Goal: Information Seeking & Learning: Learn about a topic

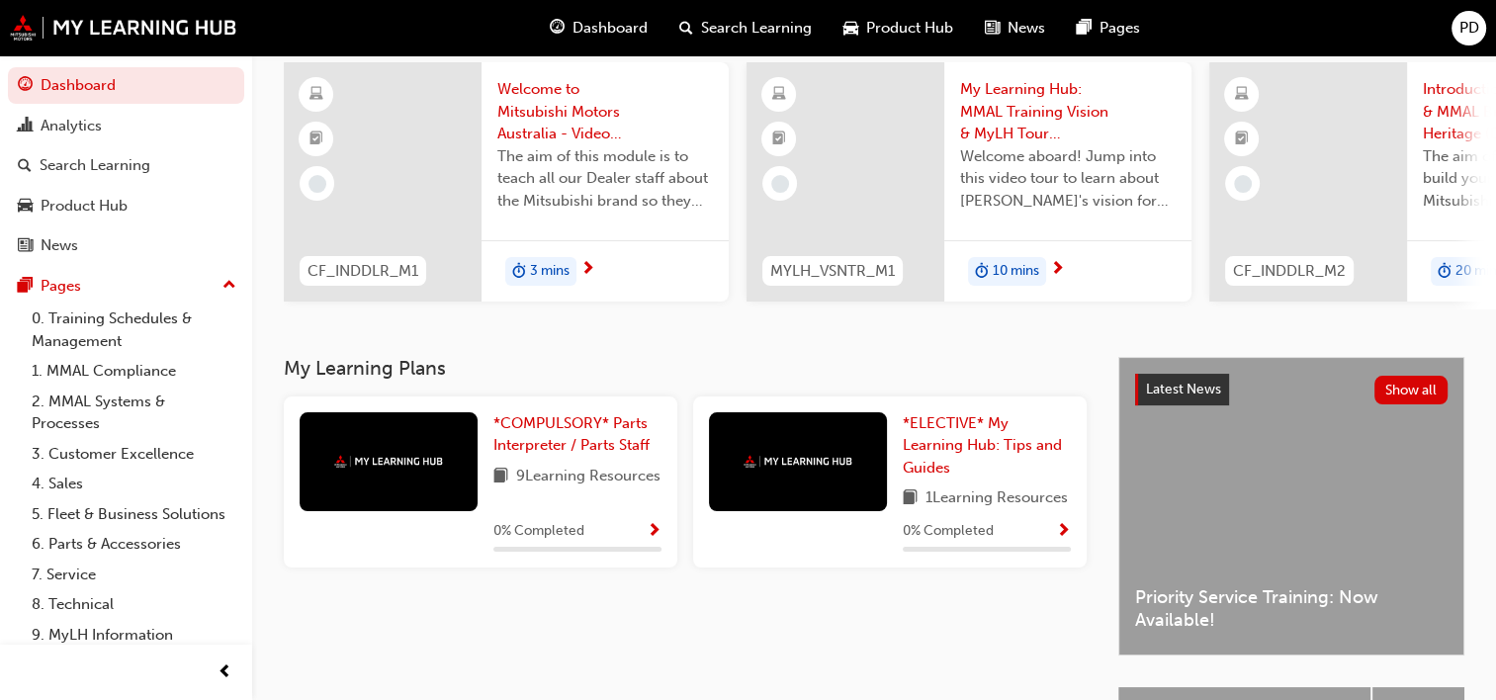
scroll to position [198, 0]
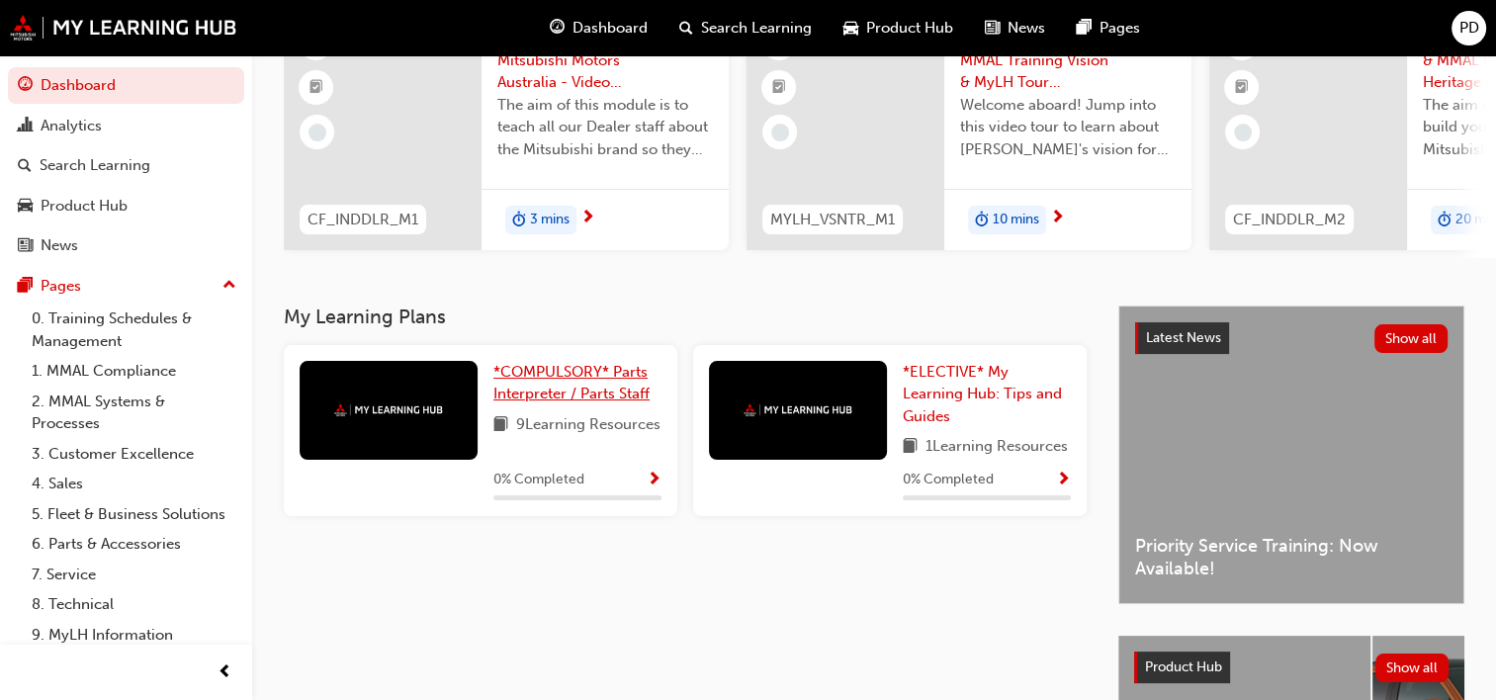
click at [533, 384] on span "*COMPULSORY* Parts Interpreter / Parts Staff" at bounding box center [571, 383] width 156 height 41
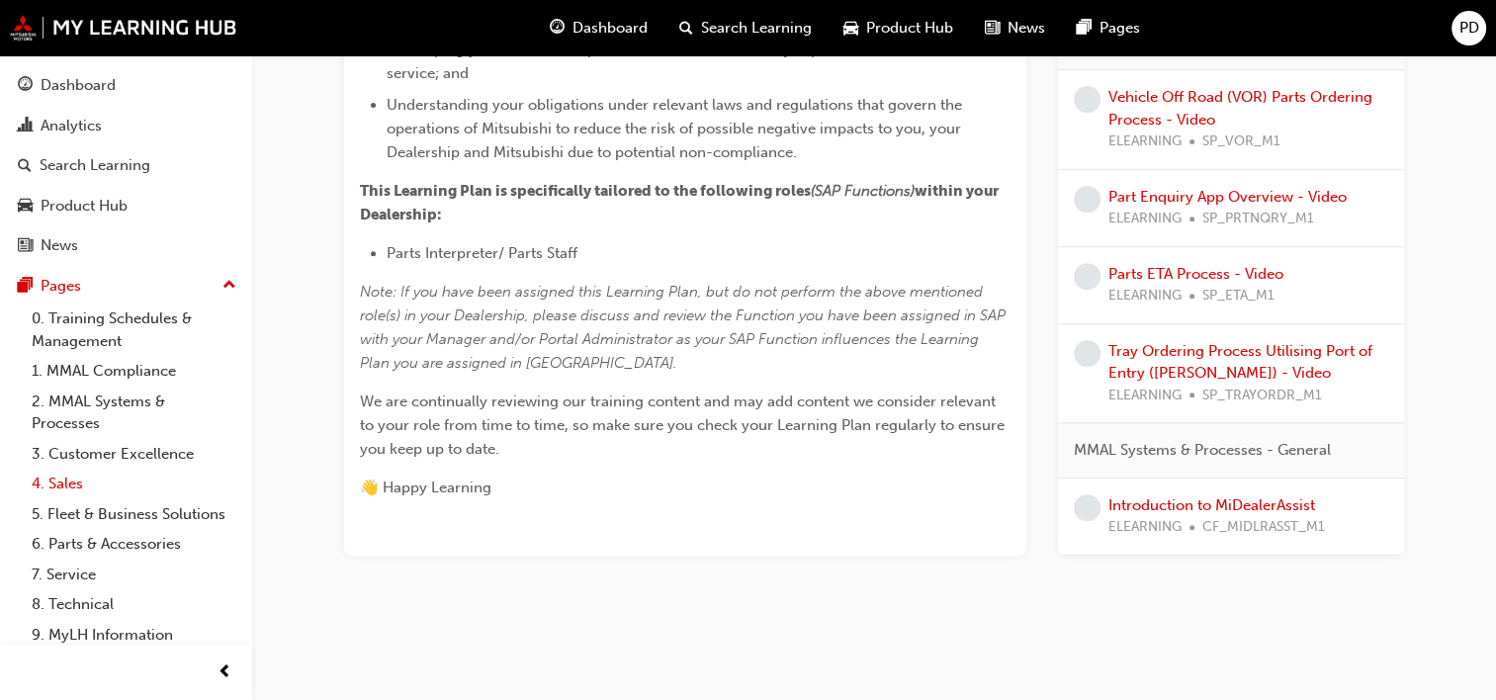
scroll to position [60, 0]
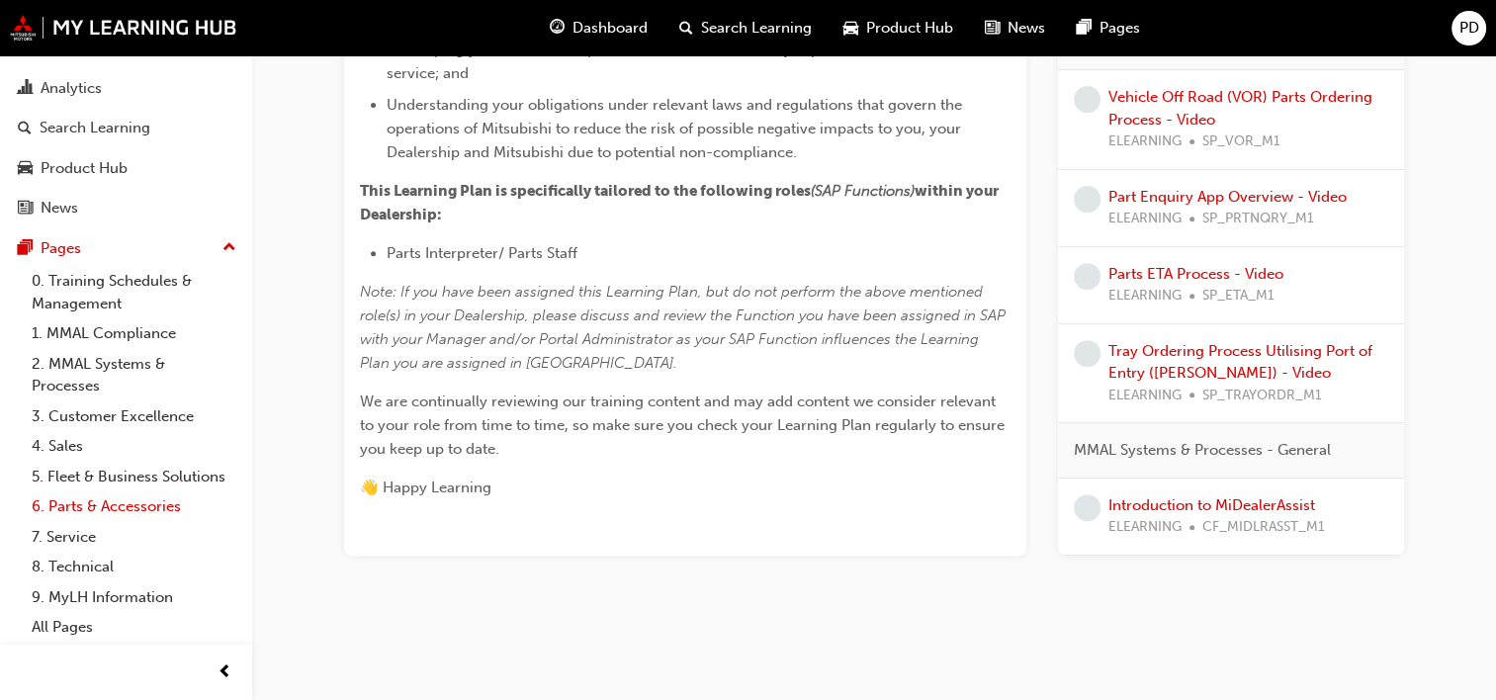
click at [163, 505] on link "6. Parts & Accessories" at bounding box center [134, 506] width 221 height 31
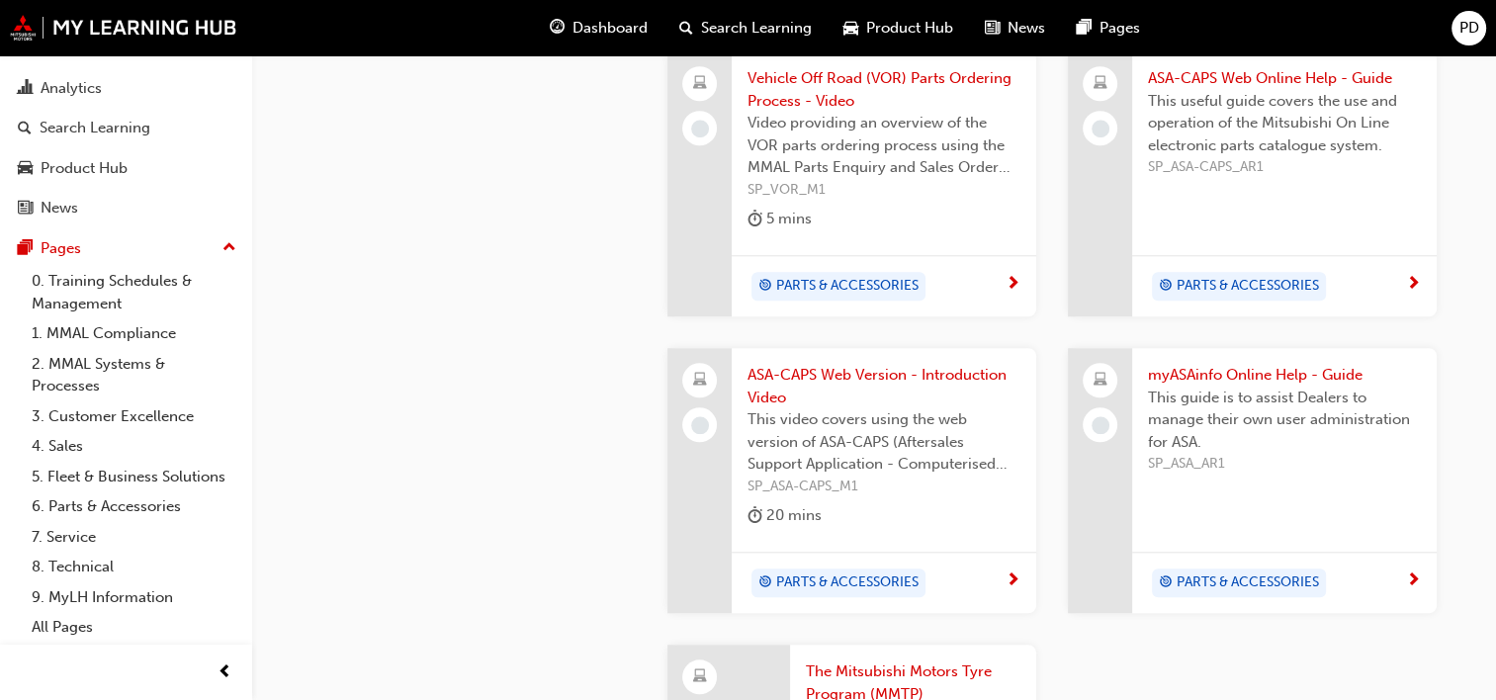
scroll to position [1230, 0]
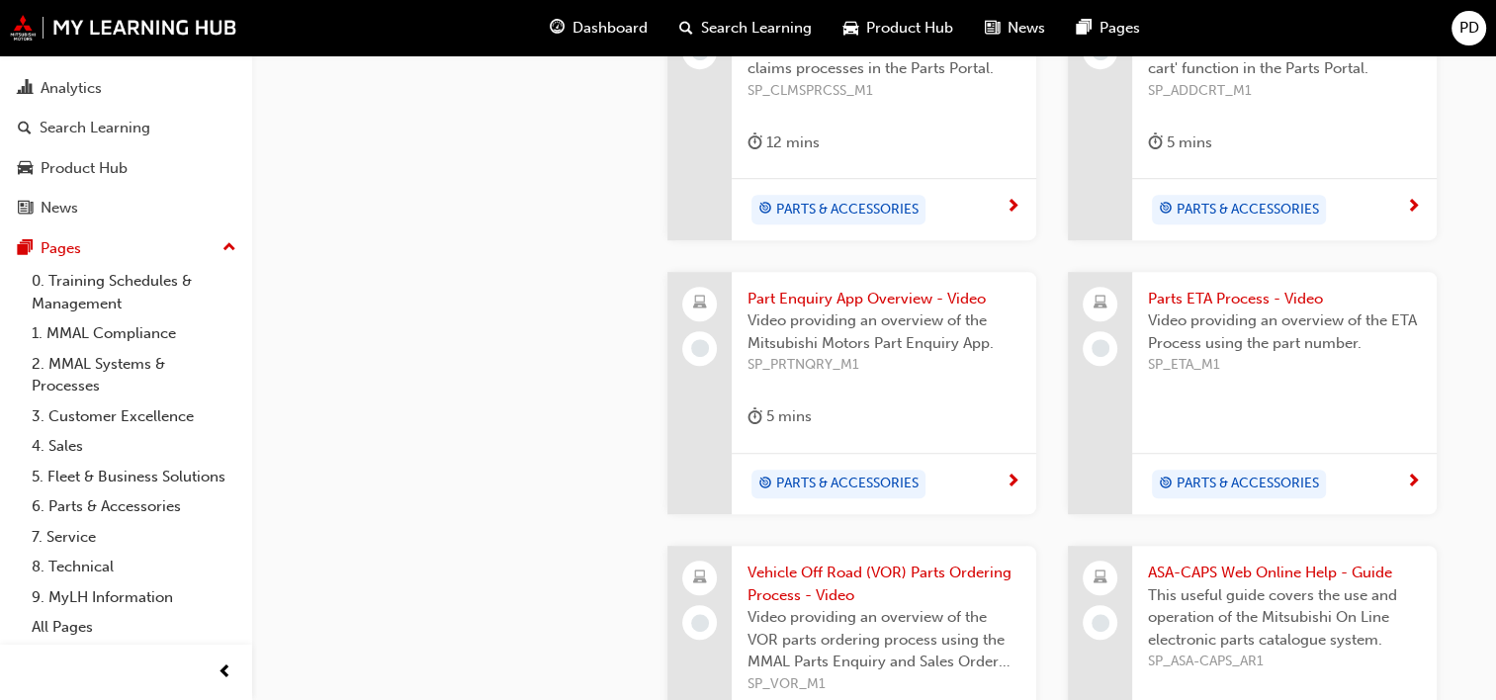
click at [1016, 474] on span "next-icon" at bounding box center [1013, 483] width 15 height 18
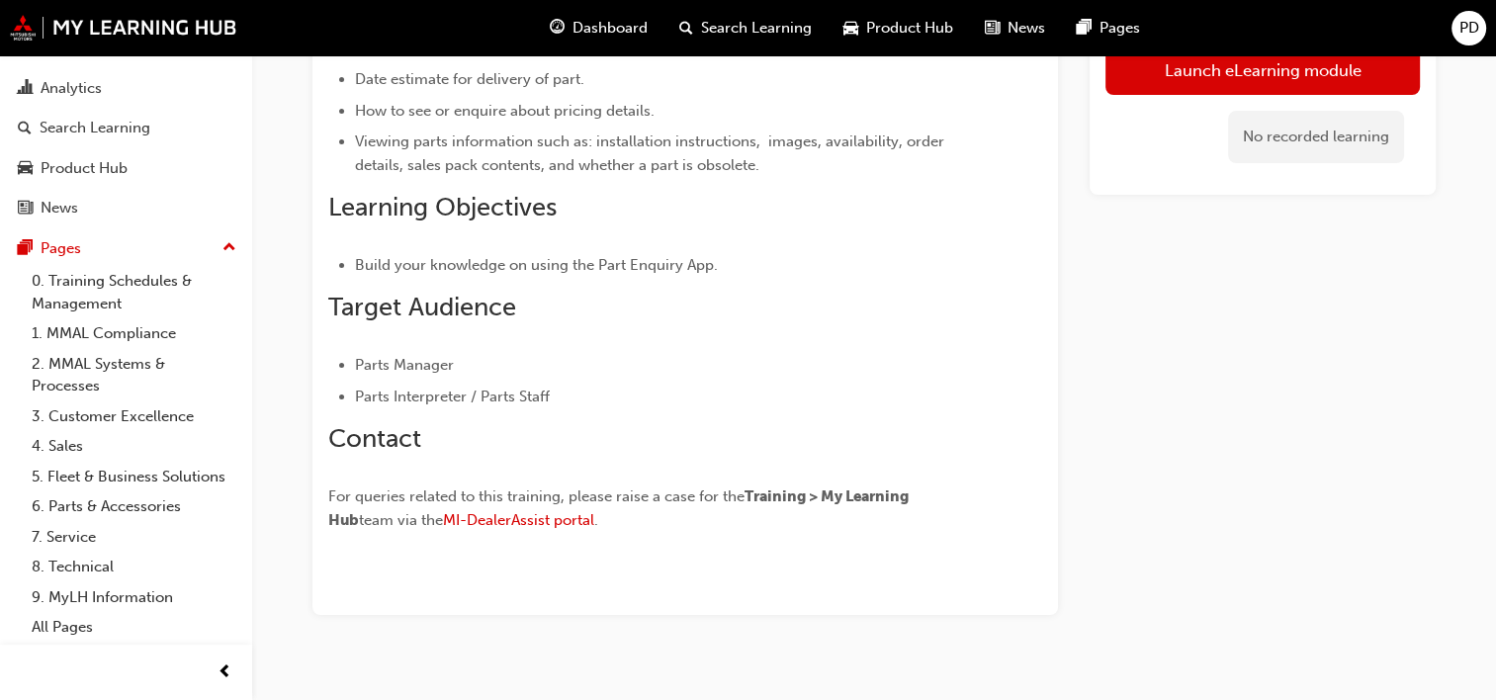
scroll to position [99, 0]
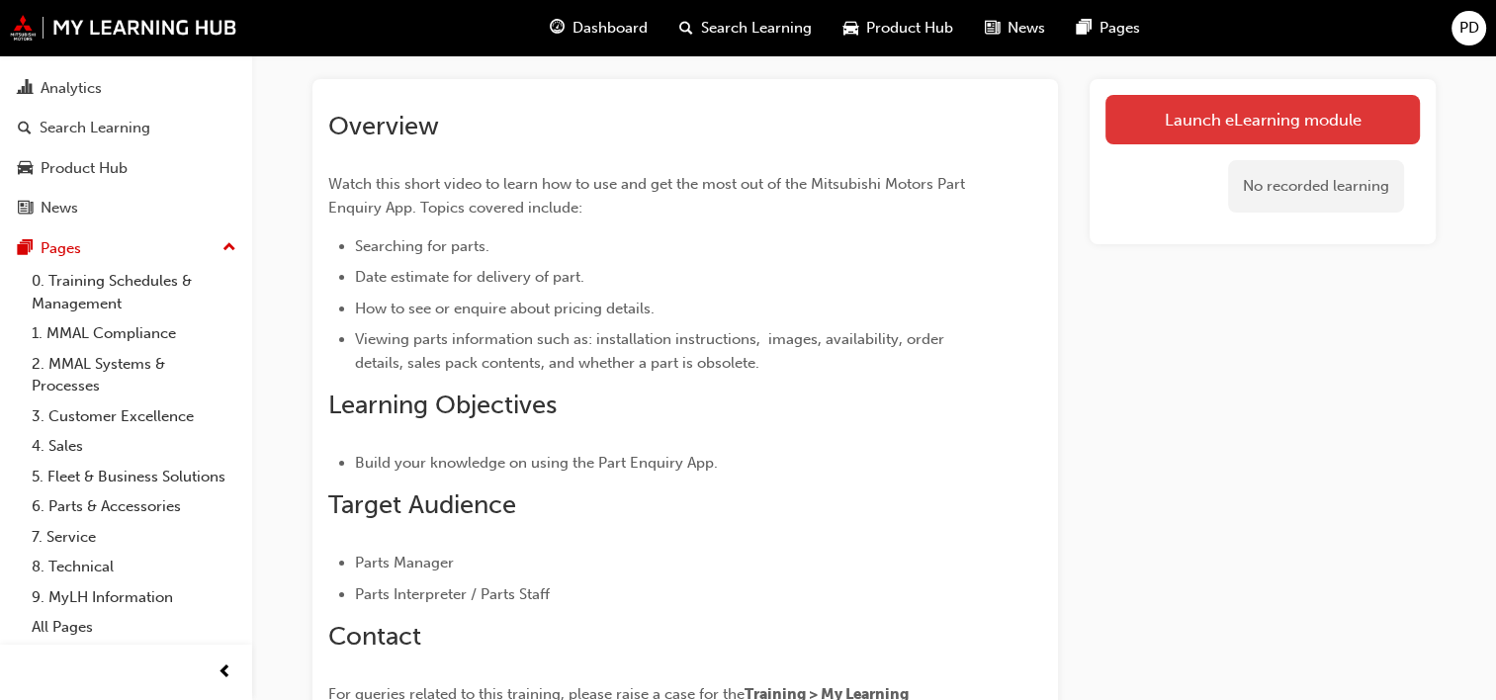
click at [1159, 123] on link "Launch eLearning module" at bounding box center [1263, 119] width 314 height 49
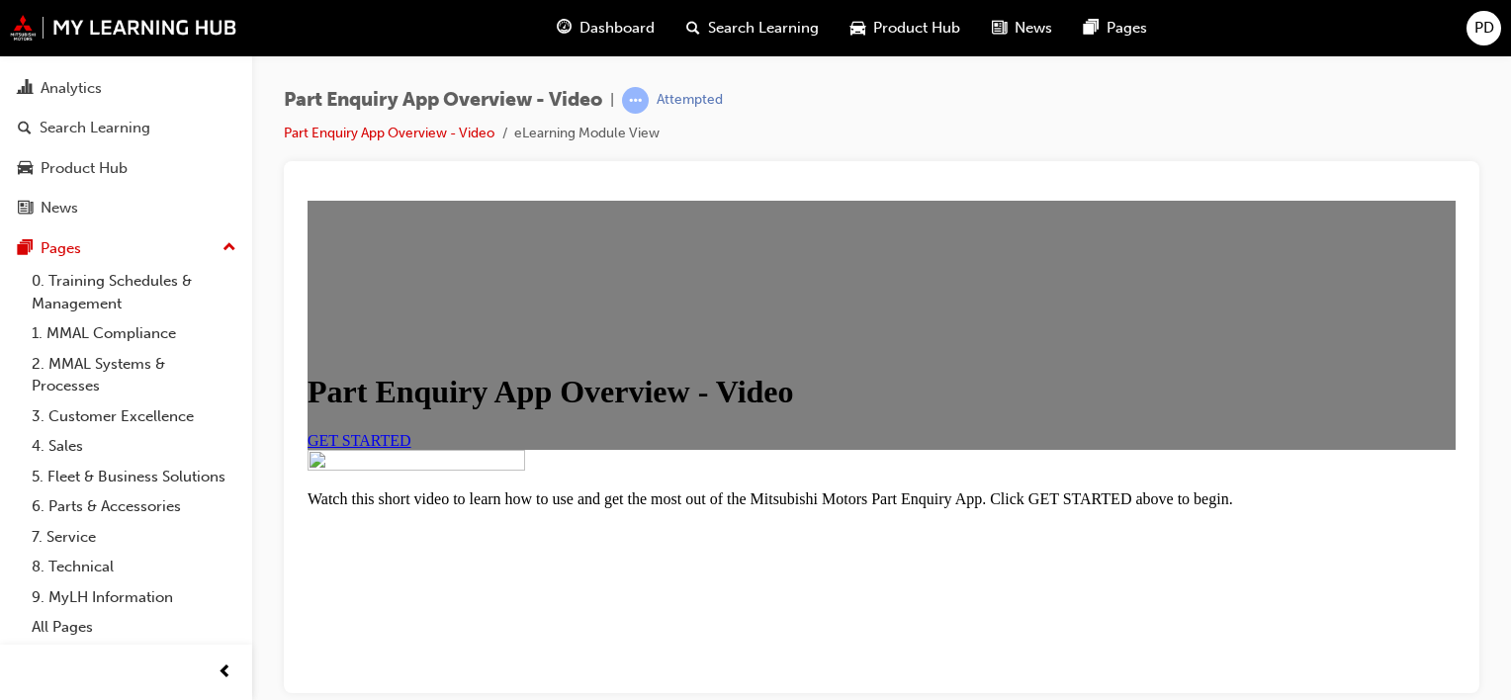
scroll to position [237, 0]
click at [411, 431] on span "GET STARTED" at bounding box center [360, 439] width 104 height 17
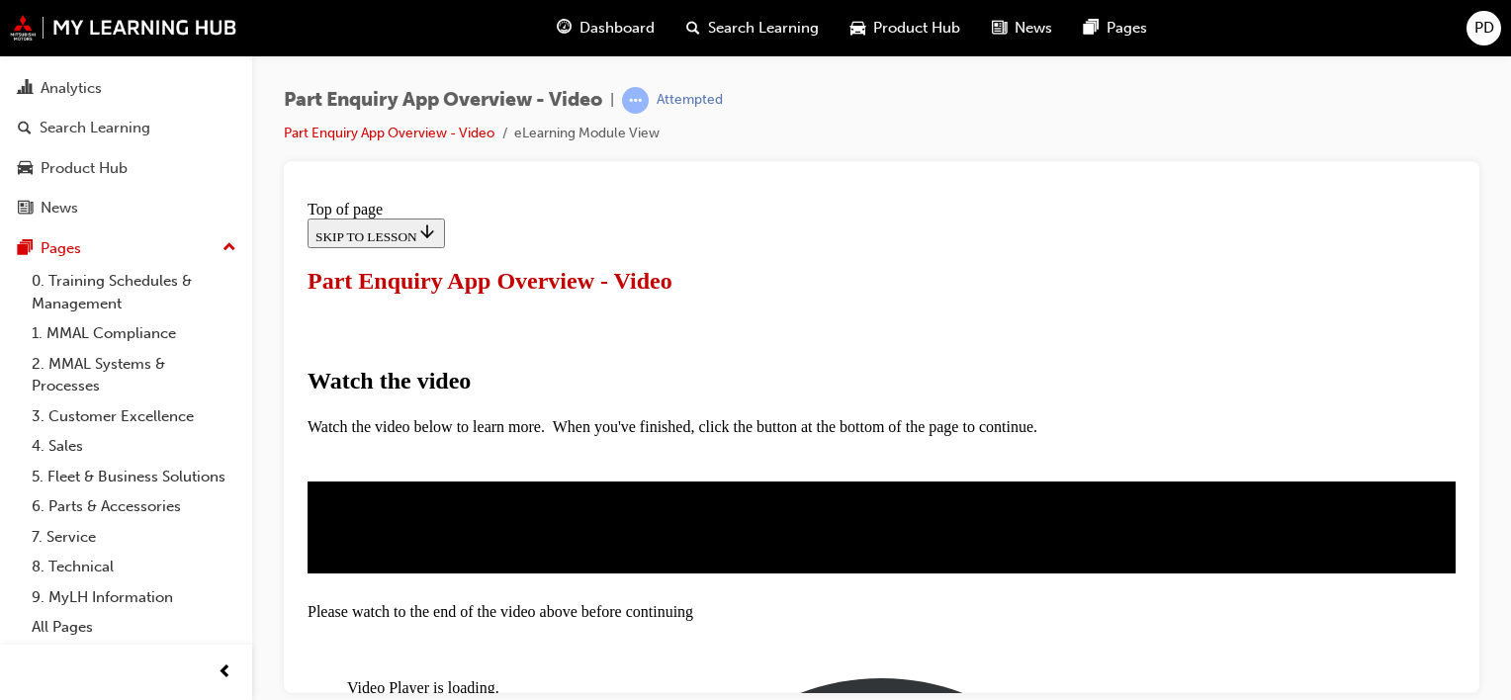
scroll to position [371, 0]
click at [355, 699] on span "Video player" at bounding box center [355, 706] width 0 height 15
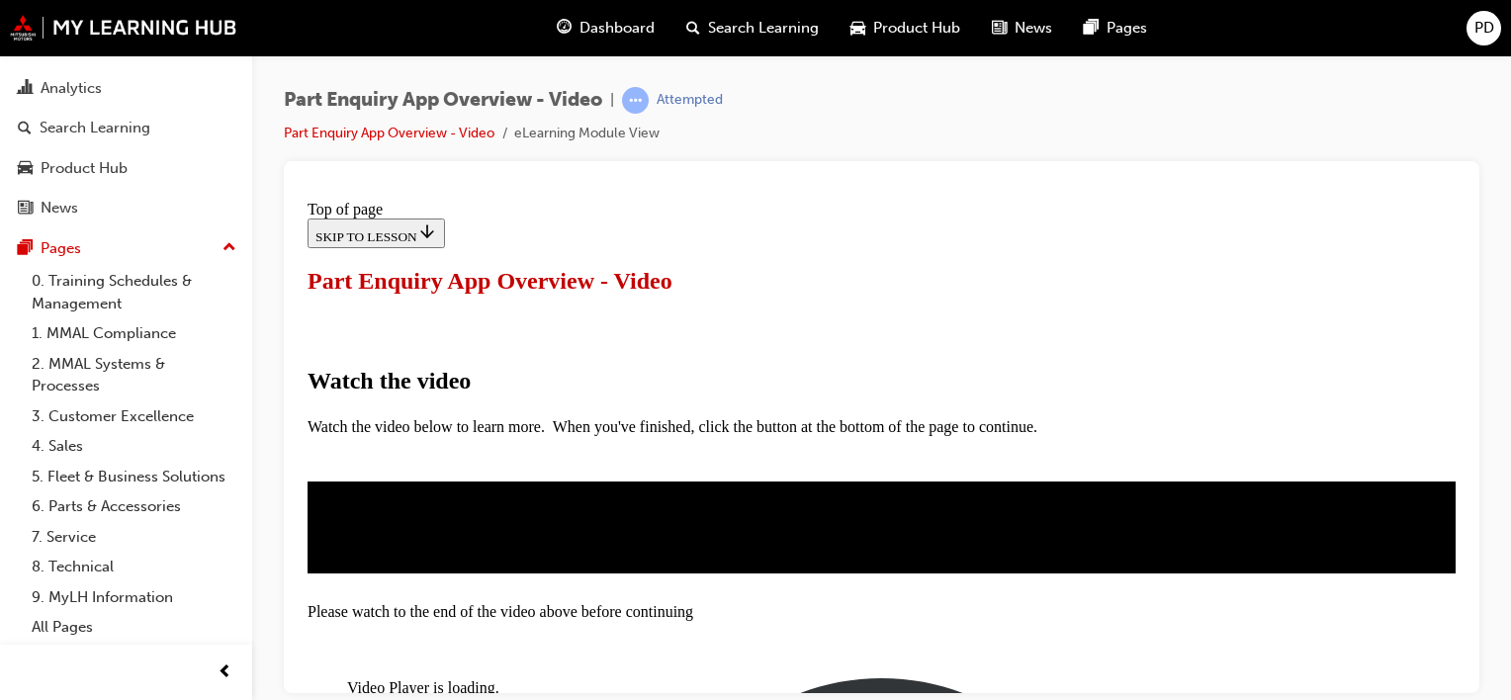
scroll to position [470, 0]
